Goal: Transaction & Acquisition: Download file/media

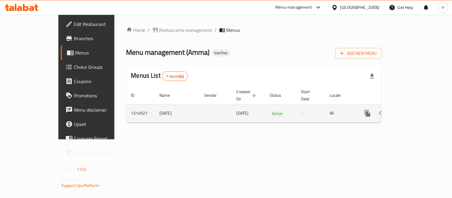
click at [414, 110] on icon "enhanced table" at bounding box center [410, 113] width 7 height 7
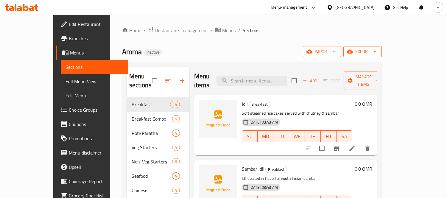
click at [377, 54] on span "export" at bounding box center [362, 51] width 29 height 7
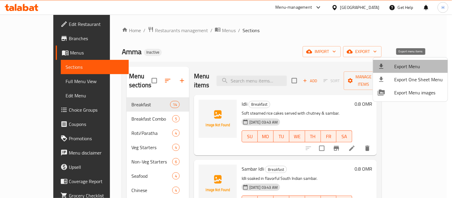
click at [413, 65] on span "Export Menu" at bounding box center [418, 66] width 49 height 7
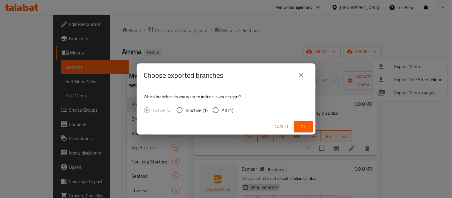
click at [234, 110] on div "Active (0) Inactive (1) All (1)" at bounding box center [191, 110] width 94 height 13
click at [231, 111] on span "All (1)" at bounding box center [228, 110] width 12 height 7
click at [222, 111] on input "All (1)" at bounding box center [215, 110] width 13 height 13
radio input "true"
click at [316, 127] on div "Choose exported branches Which branches do you want to include in your export? …" at bounding box center [226, 99] width 452 height 198
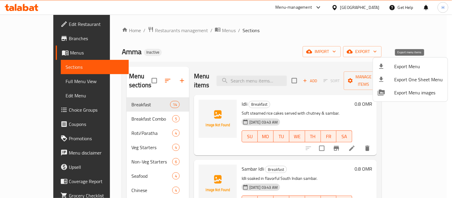
click at [407, 65] on span "Export Menu" at bounding box center [418, 66] width 49 height 7
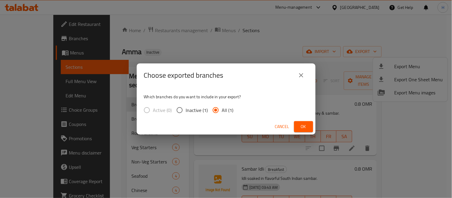
click at [298, 123] on button "Ok" at bounding box center [303, 126] width 19 height 11
